Goal: Task Accomplishment & Management: Complete application form

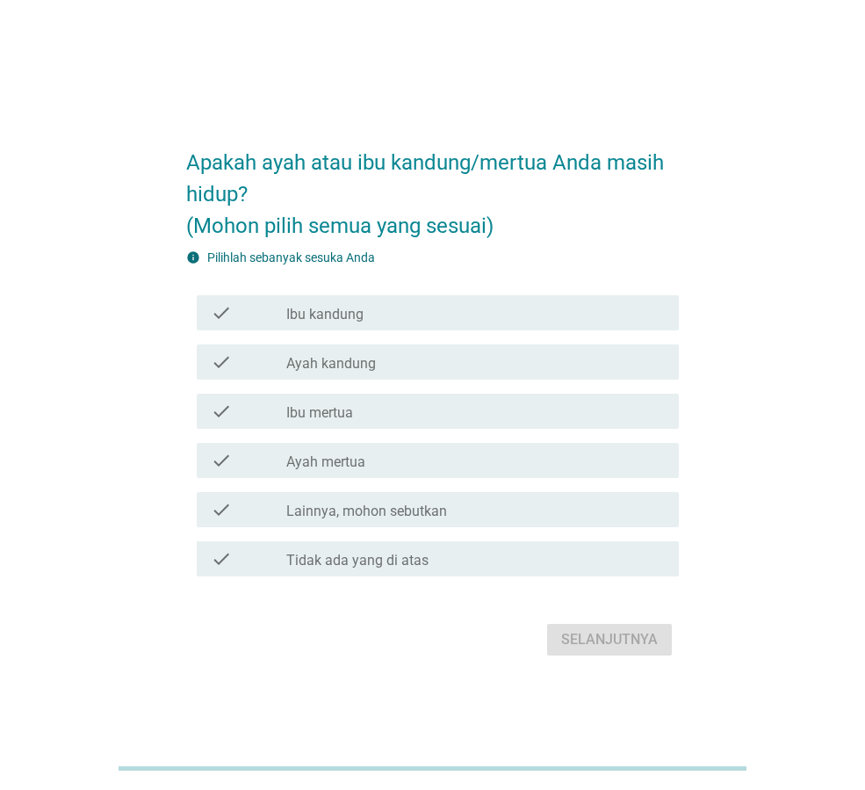
click at [368, 307] on div "check_box_outline_blank Ibu kandung" at bounding box center [475, 312] width 379 height 21
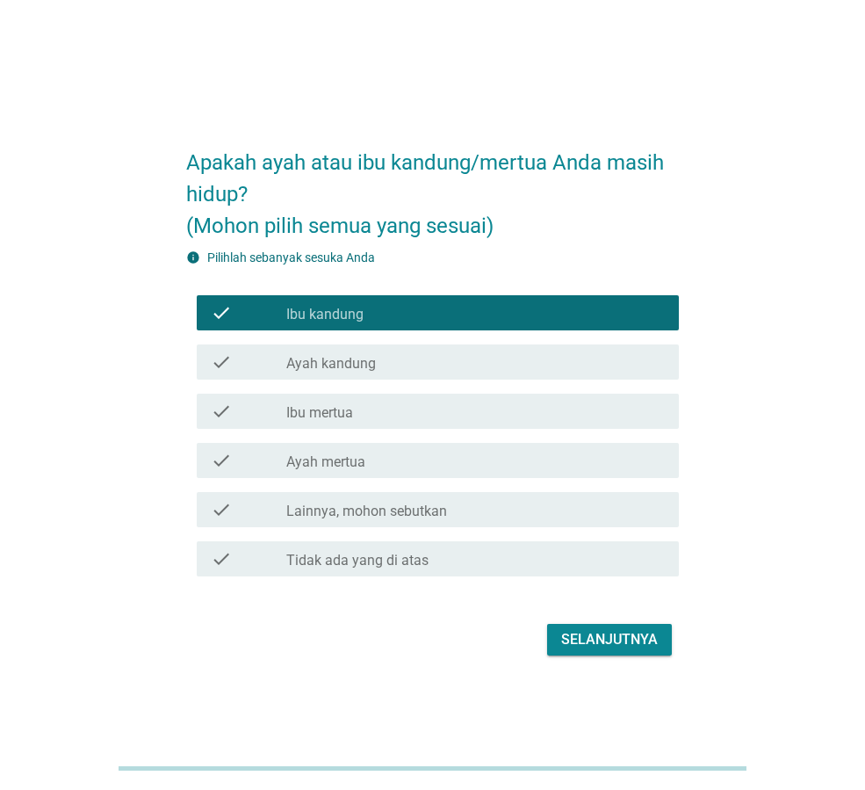
click at [349, 361] on label "Ayah kandung" at bounding box center [331, 364] width 90 height 18
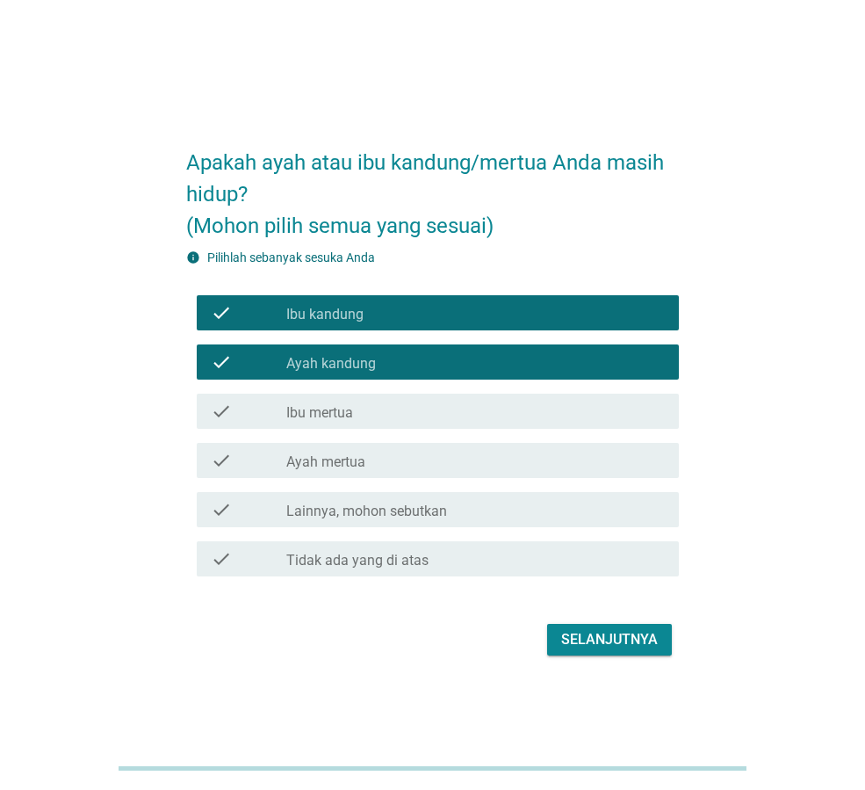
click at [428, 421] on div "check_box_outline_blank Ibu mertua" at bounding box center [475, 410] width 379 height 21
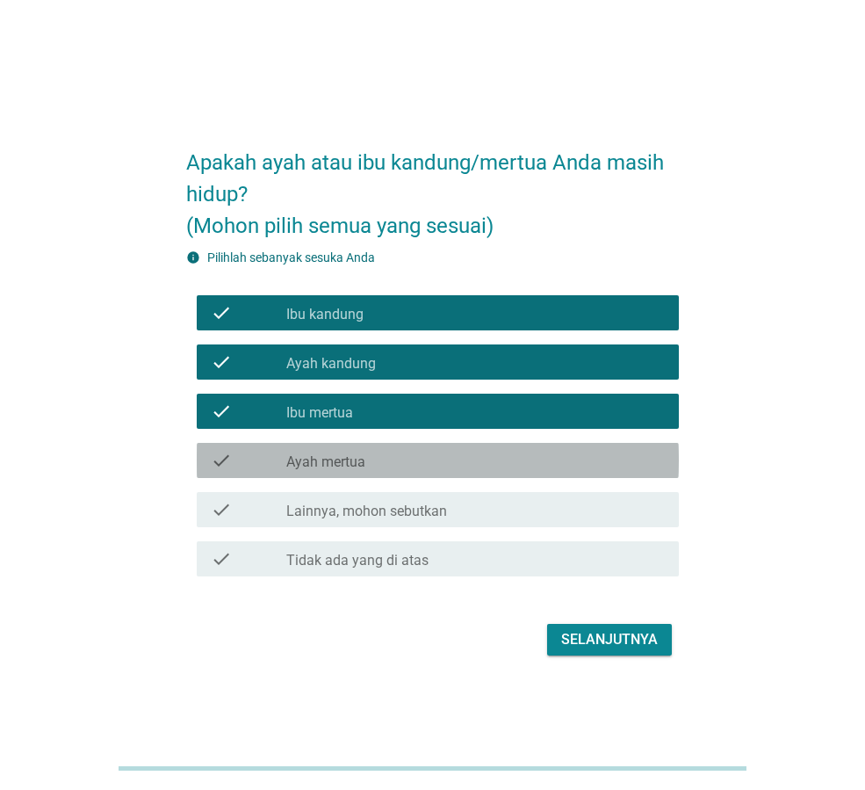
click at [433, 467] on div "check_box_outline_blank Ayah mertua" at bounding box center [475, 460] width 379 height 21
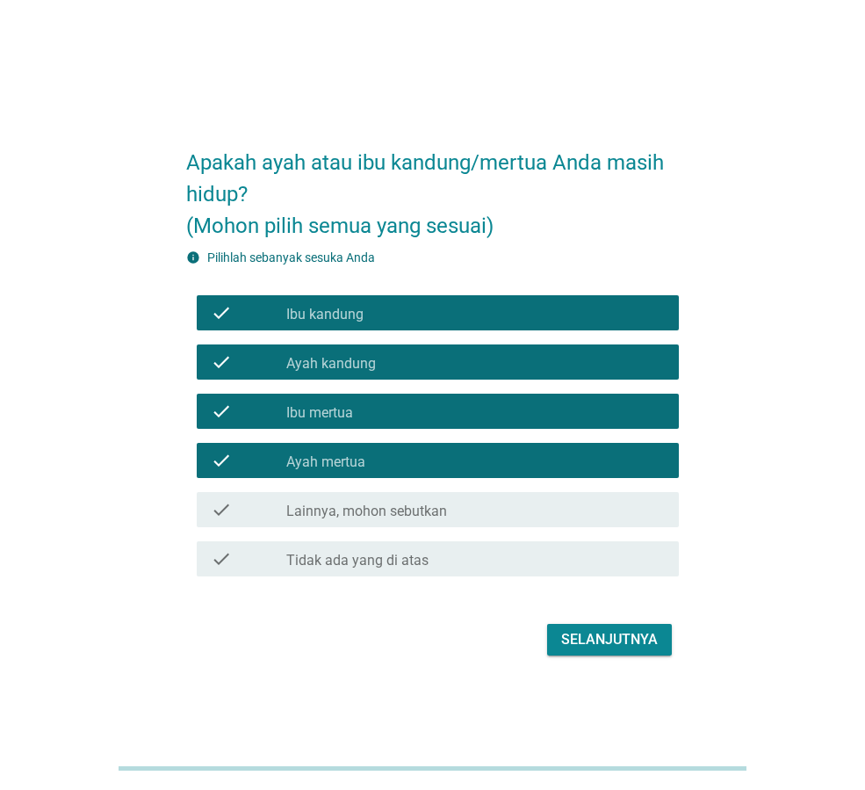
click at [630, 643] on div "Selanjutnya" at bounding box center [609, 639] width 97 height 21
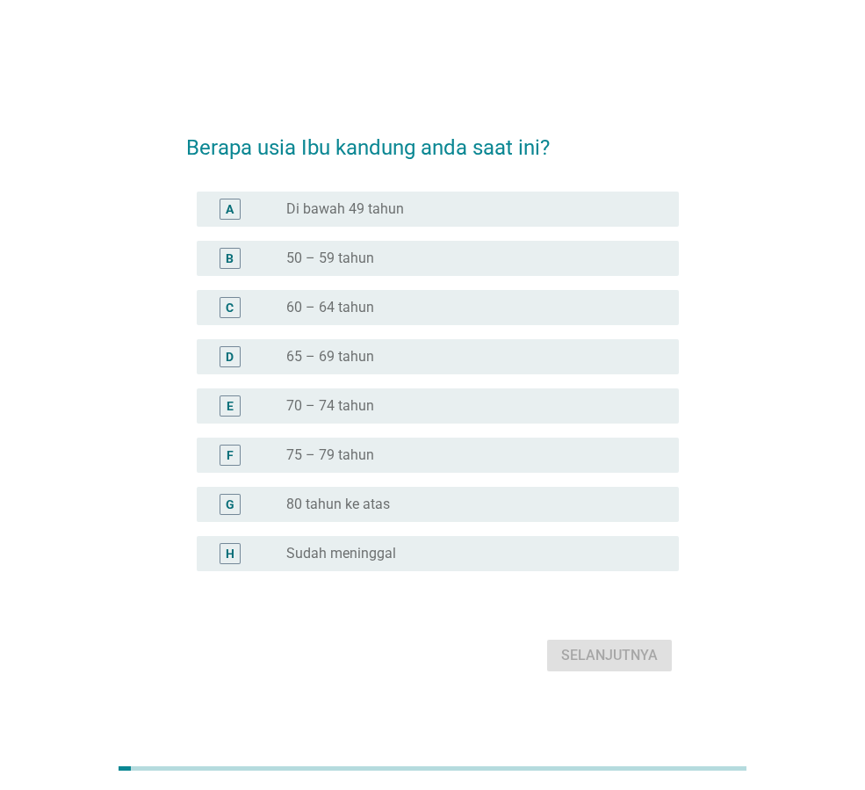
click at [359, 266] on label "50 – 59 tahun" at bounding box center [330, 258] width 88 height 18
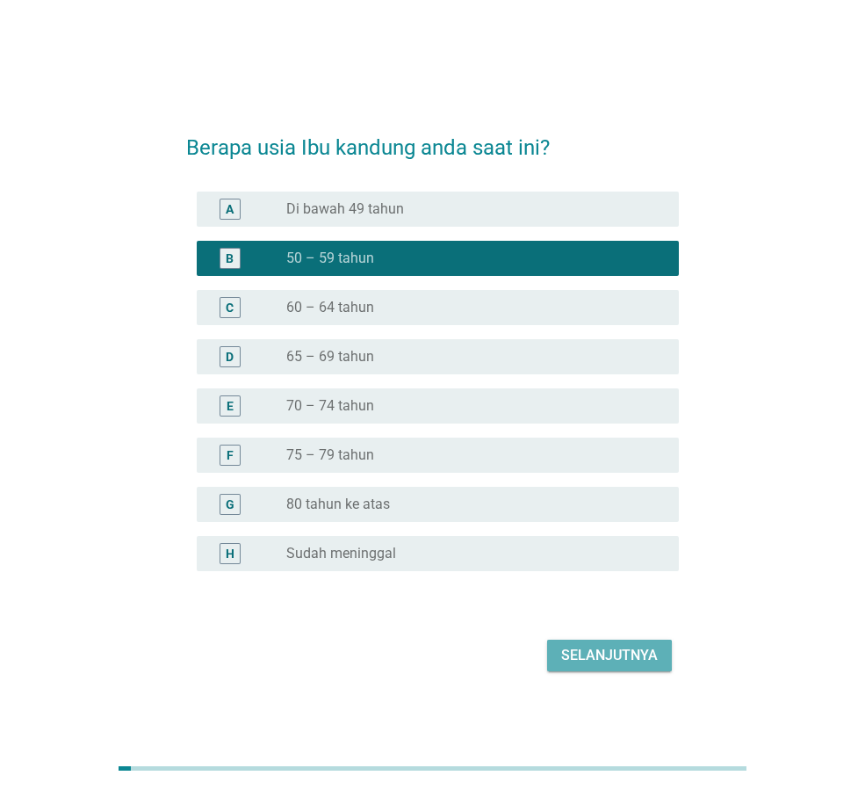
click at [627, 660] on div "Selanjutnya" at bounding box center [609, 655] width 97 height 21
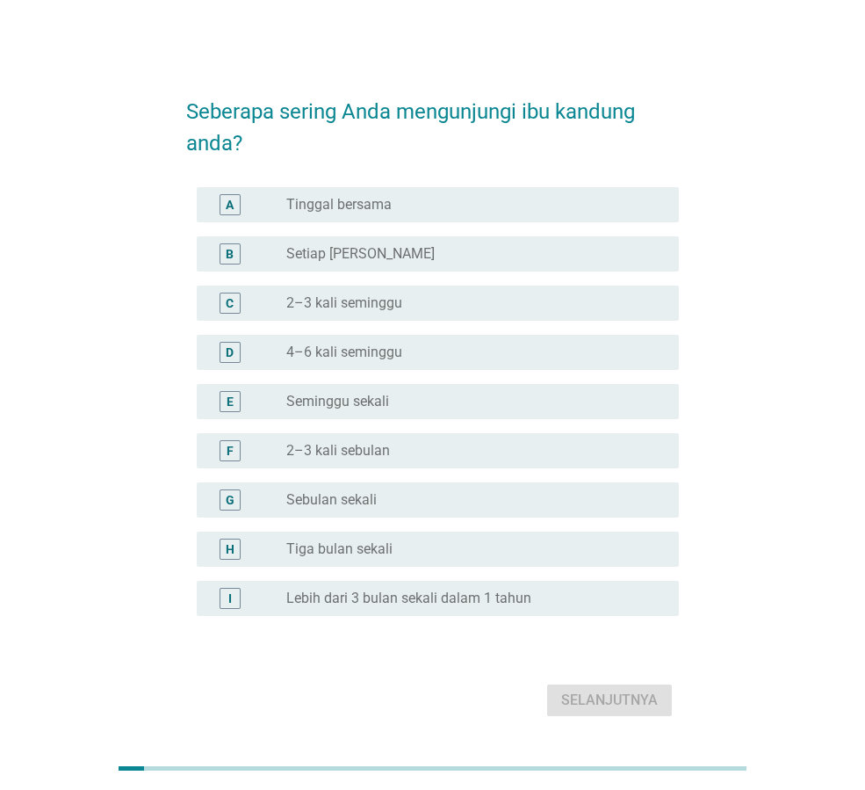
click at [398, 495] on div "radio_button_unchecked Sebulan sekali" at bounding box center [468, 500] width 364 height 18
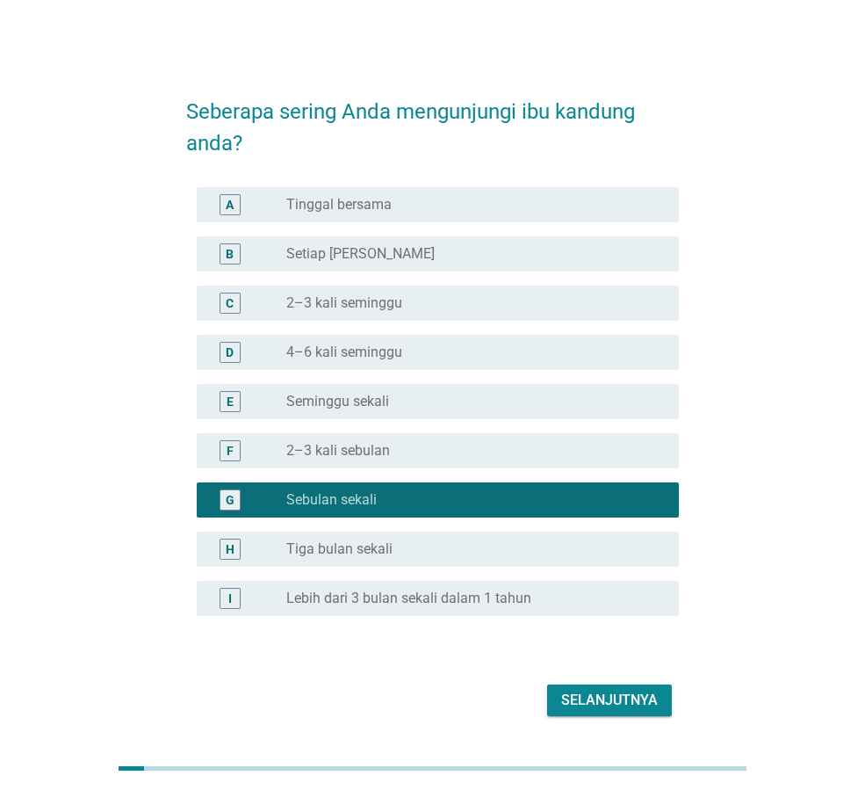
click at [644, 692] on div "Selanjutnya" at bounding box center [609, 699] width 97 height 21
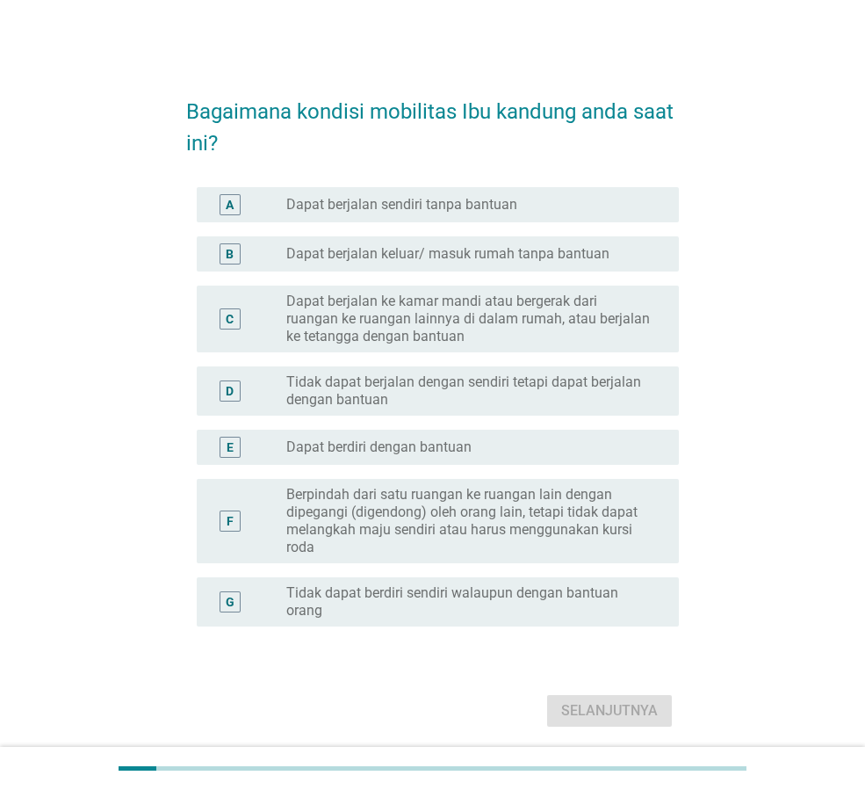
click at [405, 599] on label "Tidak dapat berdiri sendiri walaupun dengan bantuan orang" at bounding box center [468, 601] width 364 height 35
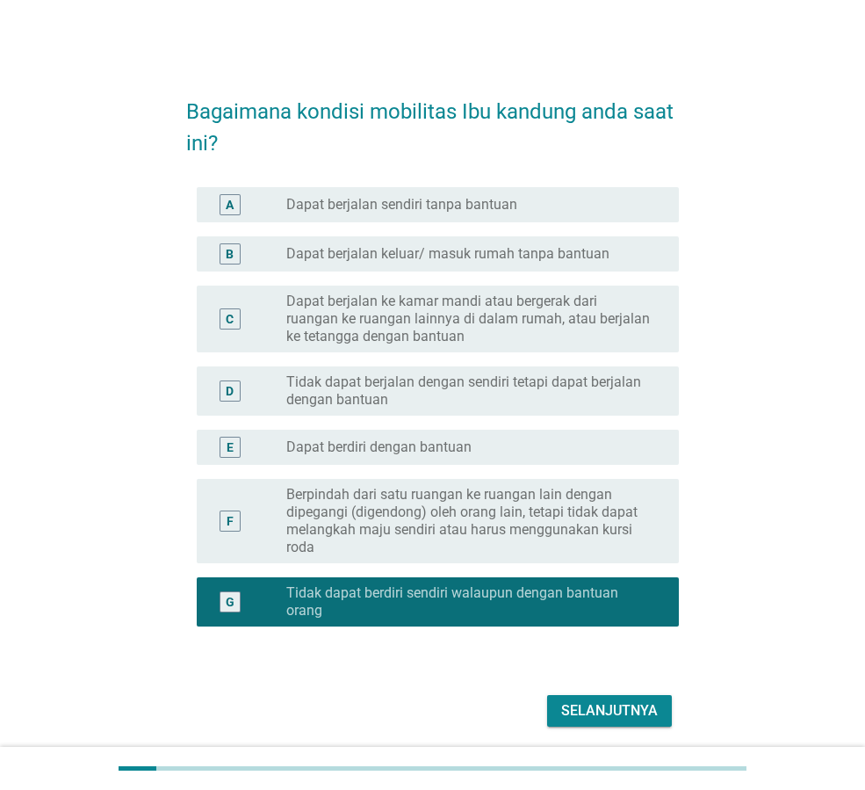
click at [453, 214] on div "radio_button_unchecked Dapat berjalan sendiri tanpa bantuan" at bounding box center [475, 204] width 379 height 21
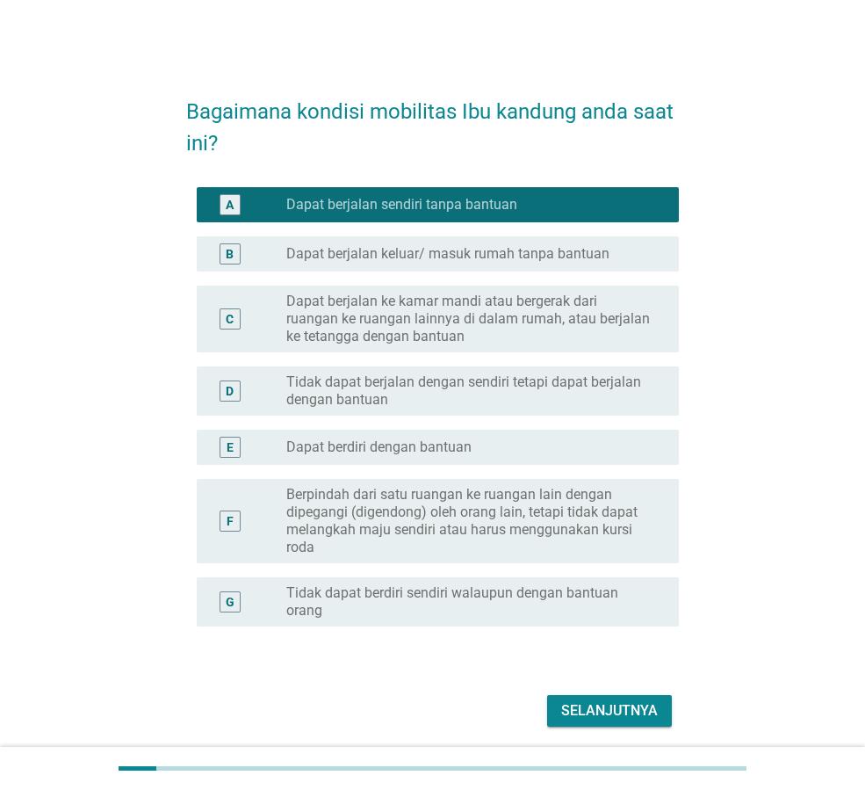
click at [624, 707] on div "Selanjutnya" at bounding box center [609, 710] width 97 height 21
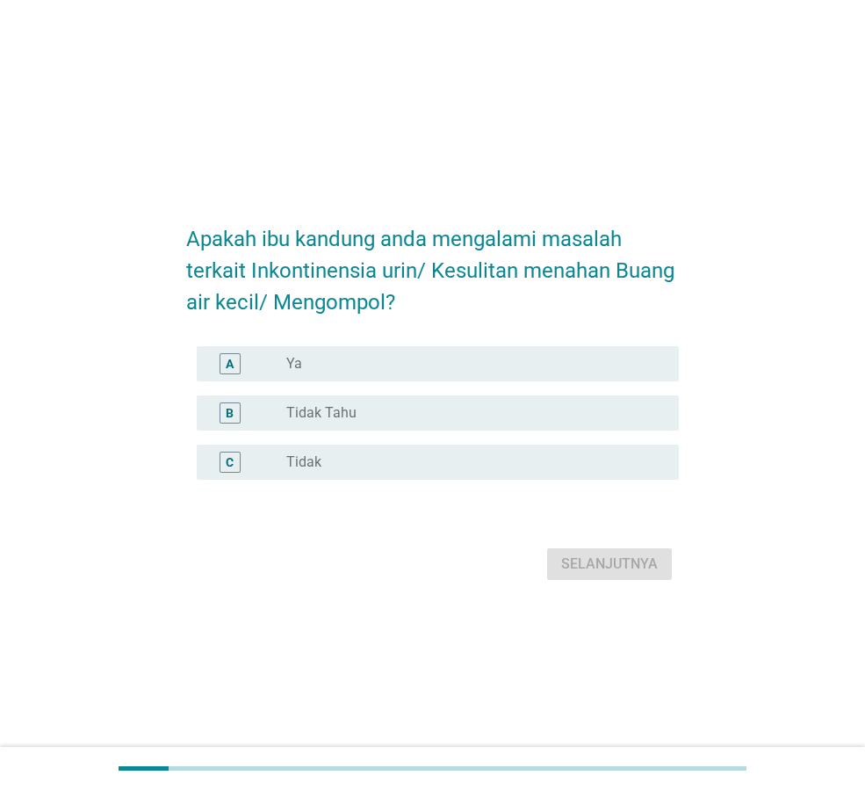
click at [379, 473] on div "C radio_button_unchecked Tidak" at bounding box center [438, 461] width 482 height 35
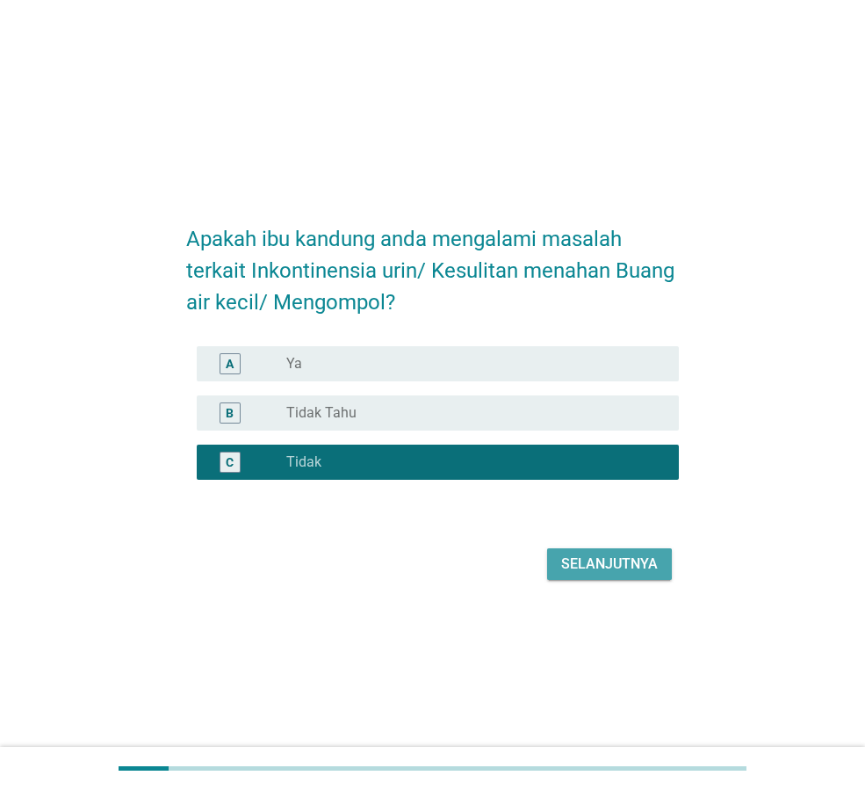
click at [612, 567] on div "Selanjutnya" at bounding box center [609, 563] width 97 height 21
